Goal: Task Accomplishment & Management: Use online tool/utility

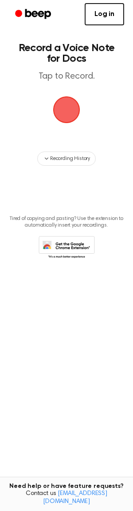
click at [68, 104] on span "button" at bounding box center [67, 110] width 30 height 30
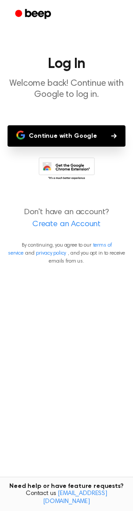
click at [67, 137] on button "Continue with Google" at bounding box center [67, 135] width 118 height 21
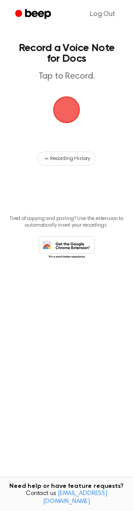
click at [67, 115] on span "button" at bounding box center [66, 110] width 29 height 29
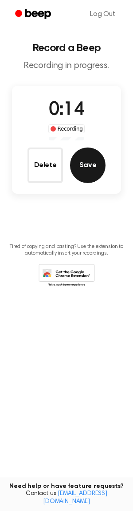
click at [88, 168] on button "Save" at bounding box center [88, 166] width 36 height 36
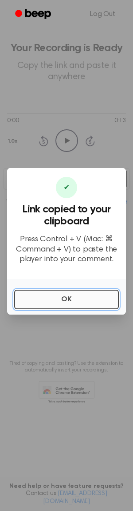
click at [67, 299] on button "OK" at bounding box center [66, 300] width 105 height 20
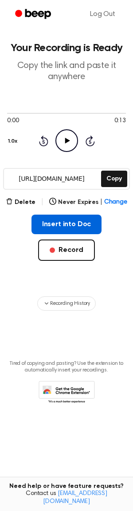
click at [67, 225] on button "Insert into Doc" at bounding box center [67, 225] width 71 height 20
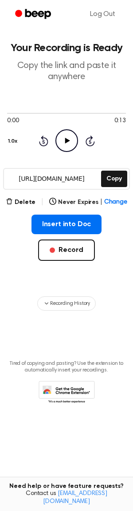
click at [64, 138] on icon "Play Audio" at bounding box center [67, 140] width 23 height 23
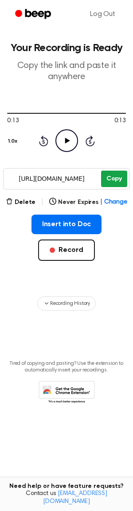
click at [114, 180] on button "Copy" at bounding box center [114, 179] width 26 height 16
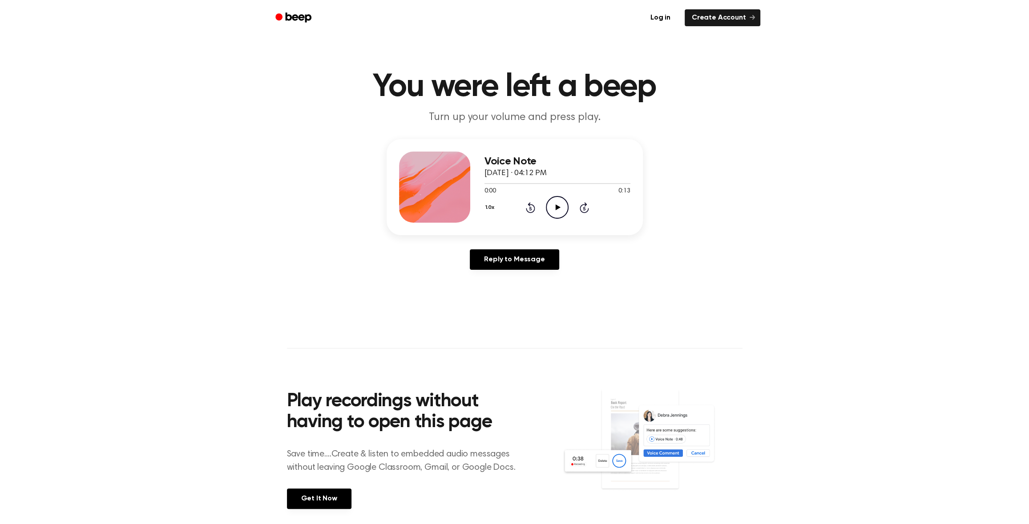
click at [562, 206] on icon "Play Audio" at bounding box center [557, 207] width 23 height 23
click at [724, 19] on link "Create Account" at bounding box center [722, 17] width 76 height 17
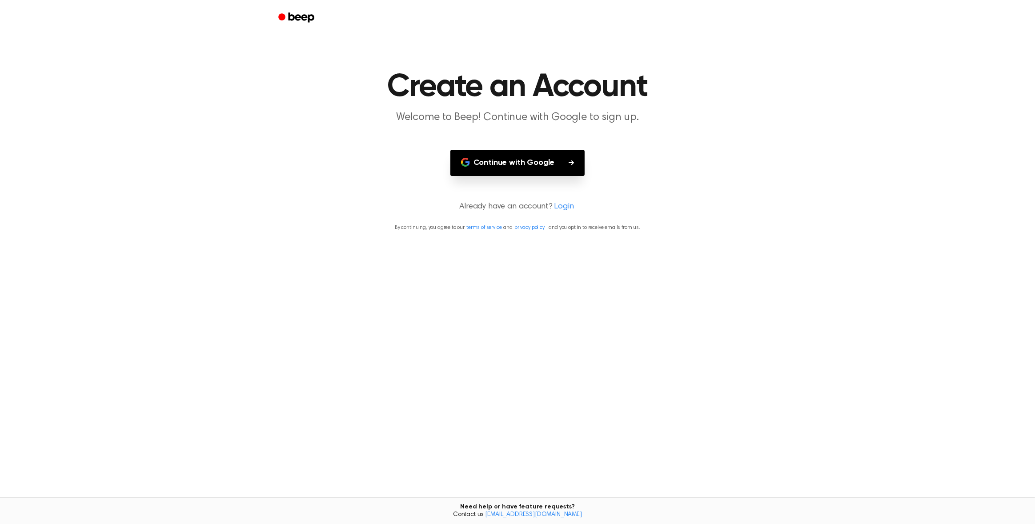
click at [537, 164] on button "Continue with Google" at bounding box center [518, 163] width 135 height 26
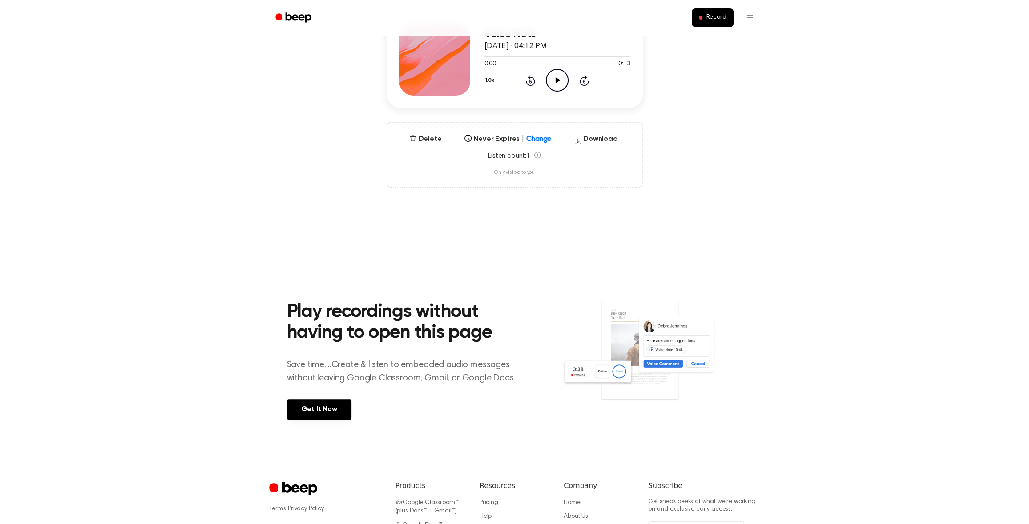
scroll to position [178, 0]
